Goal: Navigation & Orientation: Find specific page/section

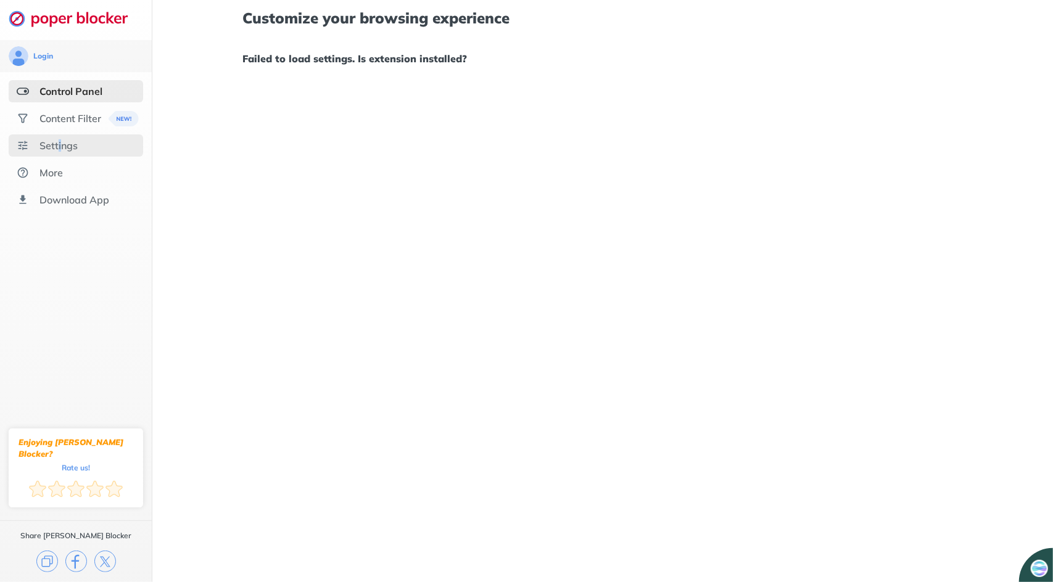
click at [64, 141] on div "Settings" at bounding box center [58, 145] width 38 height 12
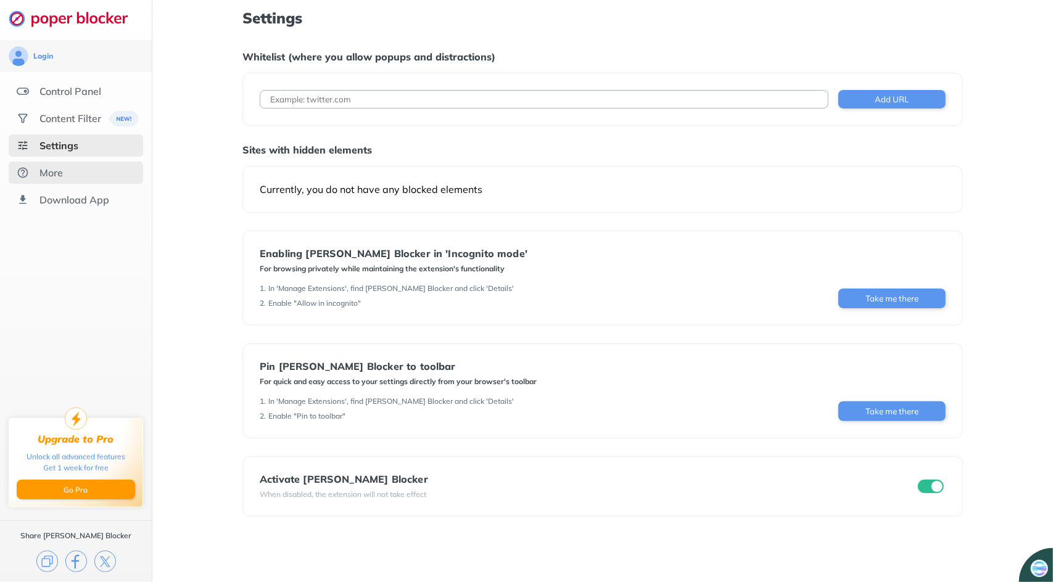
click at [70, 170] on div "More" at bounding box center [76, 173] width 134 height 22
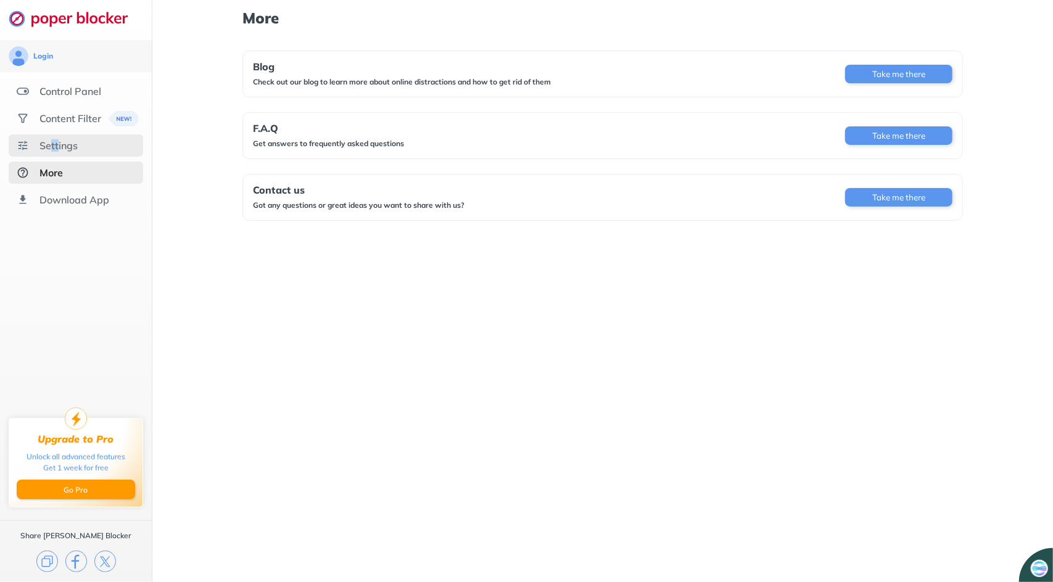
click at [58, 146] on div "Settings" at bounding box center [58, 145] width 38 height 12
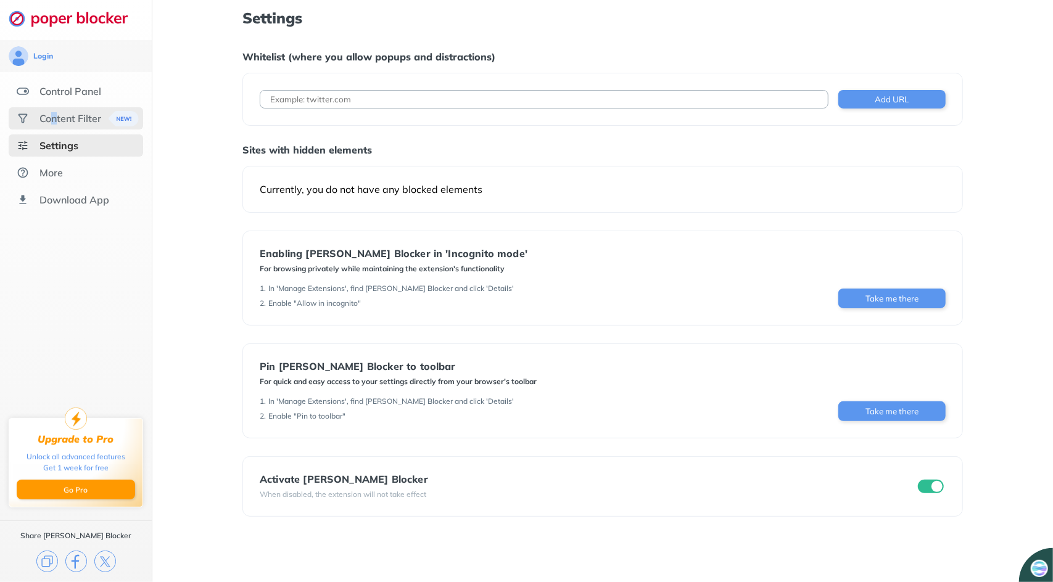
drag, startPoint x: 58, startPoint y: 146, endPoint x: 57, endPoint y: 113, distance: 33.3
click at [57, 113] on div "Content Filter" at bounding box center [70, 118] width 62 height 12
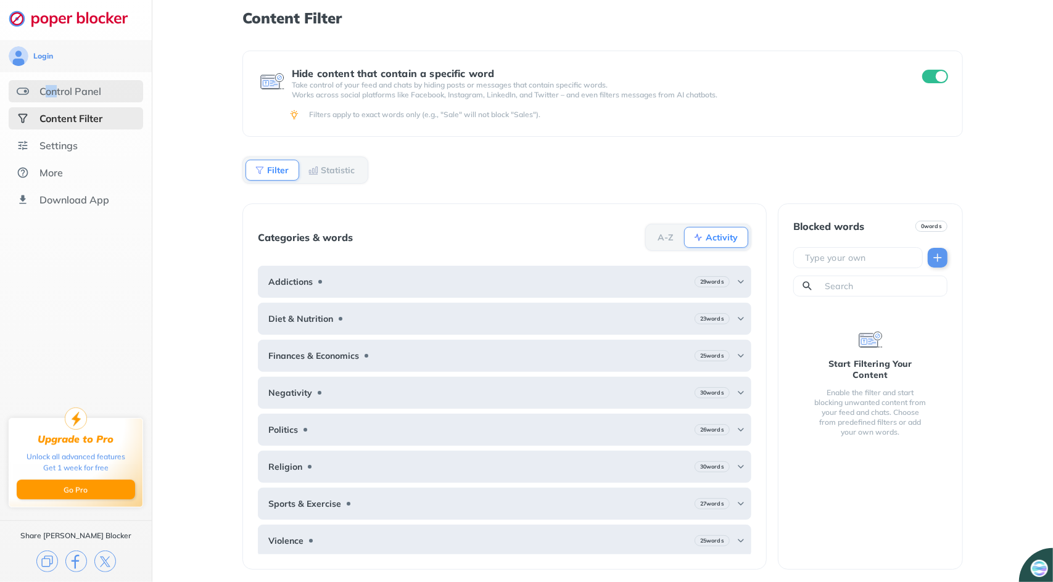
drag, startPoint x: 57, startPoint y: 113, endPoint x: 57, endPoint y: 91, distance: 21.6
click at [57, 91] on div "Control Panel" at bounding box center [70, 91] width 62 height 12
